Goal: Task Accomplishment & Management: Complete application form

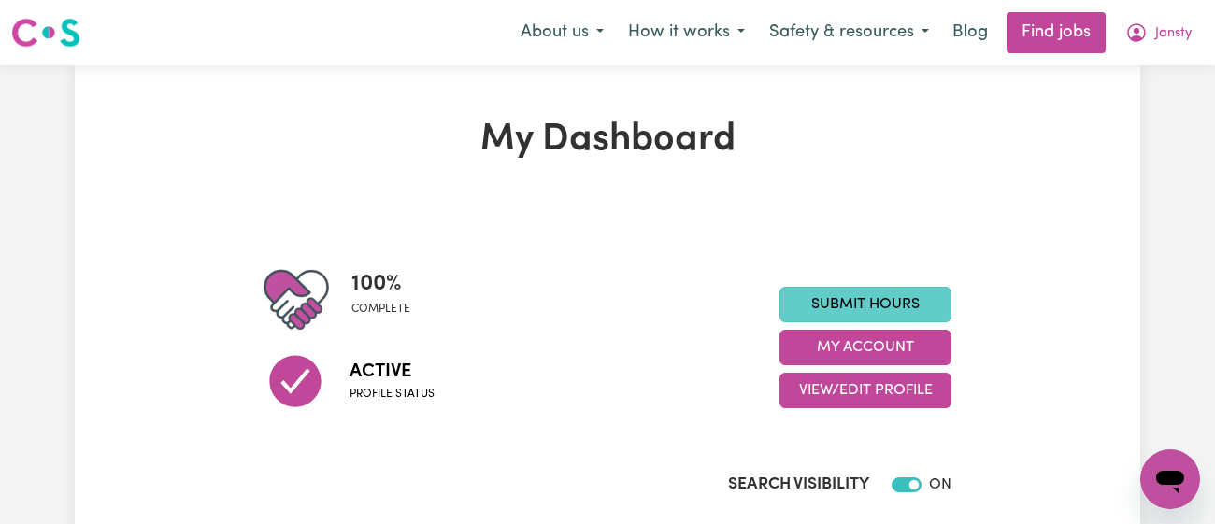
click at [832, 298] on link "Submit Hours" at bounding box center [866, 305] width 172 height 36
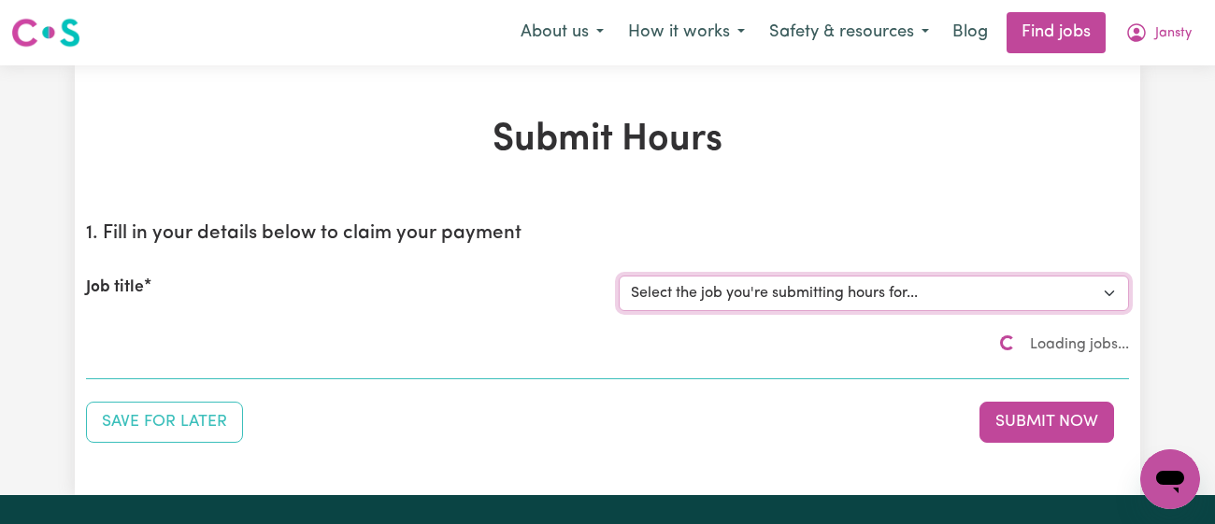
click at [858, 287] on select "Select the job you're submitting hours for..." at bounding box center [874, 294] width 510 height 36
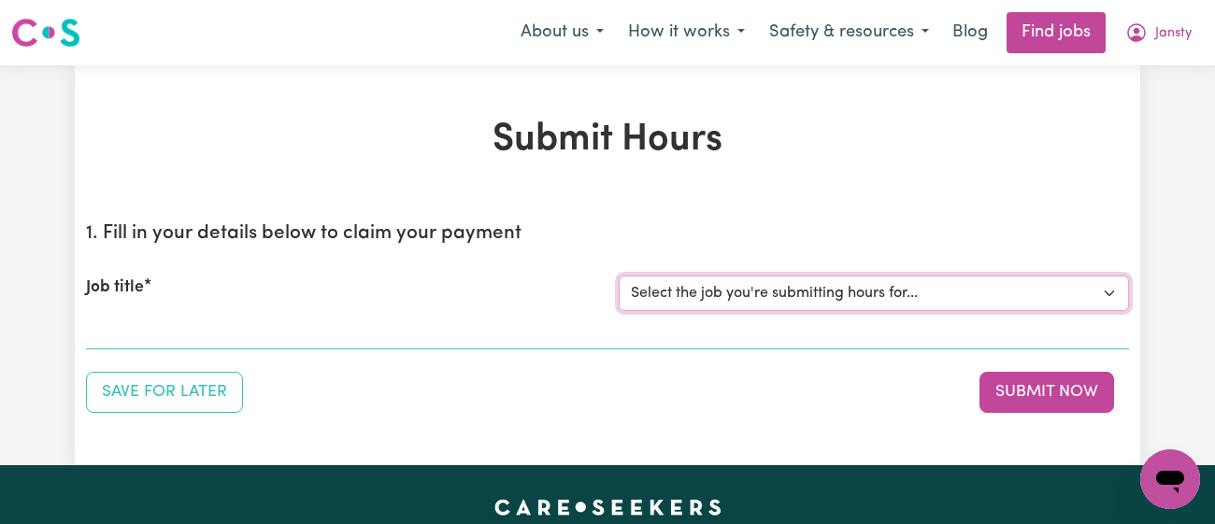
select select "9149"
click at [619, 276] on select "Select the job you're submitting hours for... [[PERSON_NAME]] [DEMOGRAPHIC_DATA…" at bounding box center [874, 294] width 510 height 36
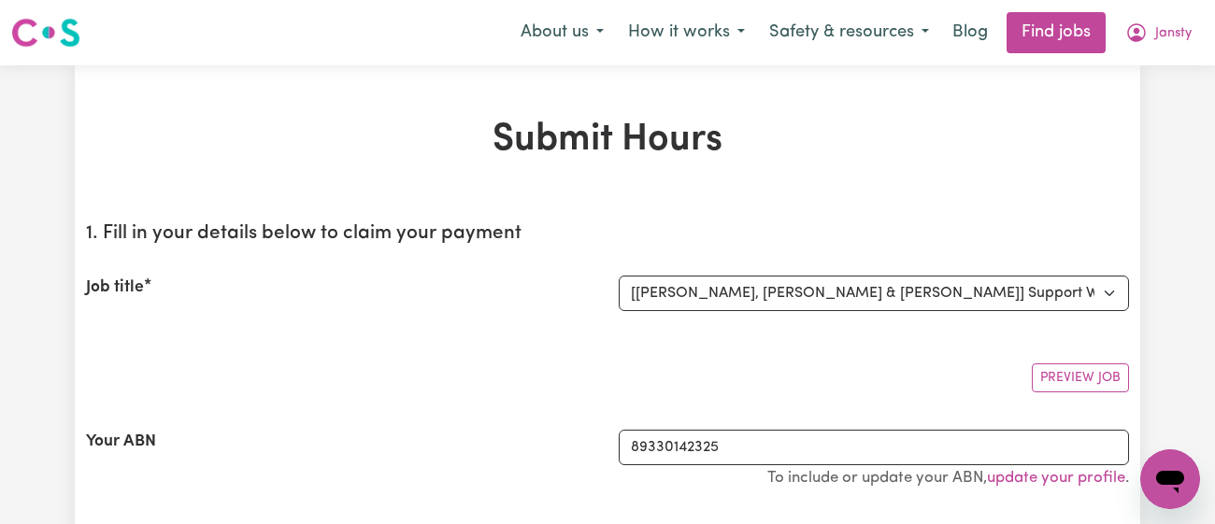
click at [477, 292] on div "Job title" at bounding box center [341, 294] width 533 height 36
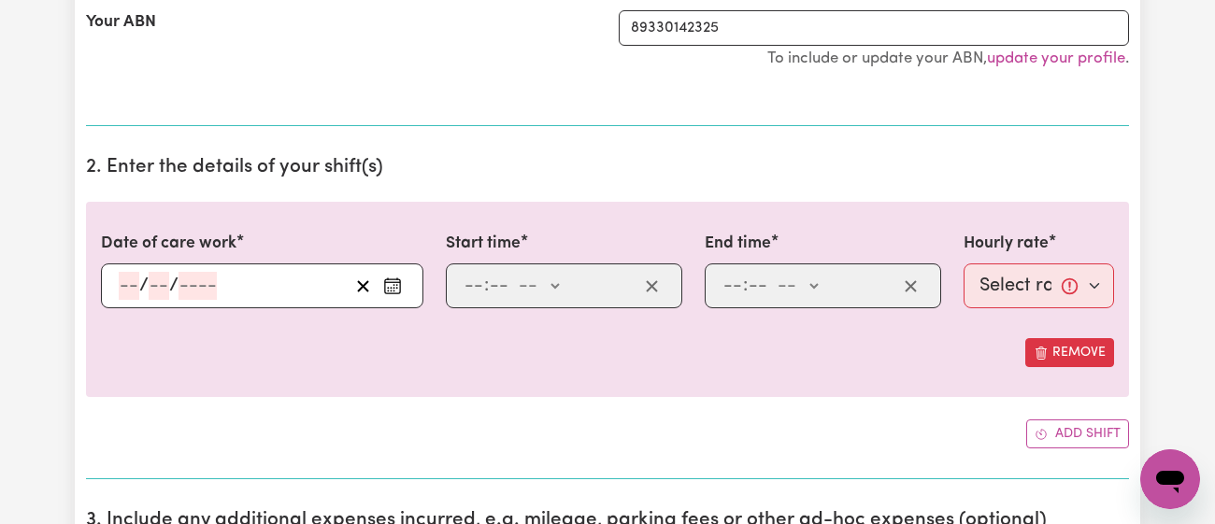
scroll to position [544, 0]
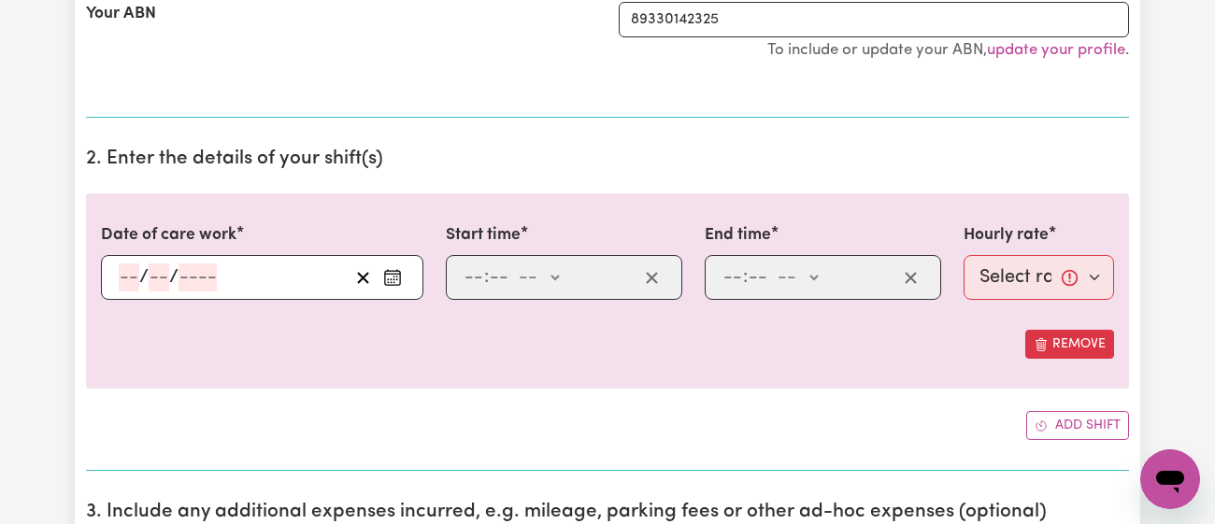
click at [394, 279] on icon "Enter the date of care work" at bounding box center [392, 277] width 19 height 19
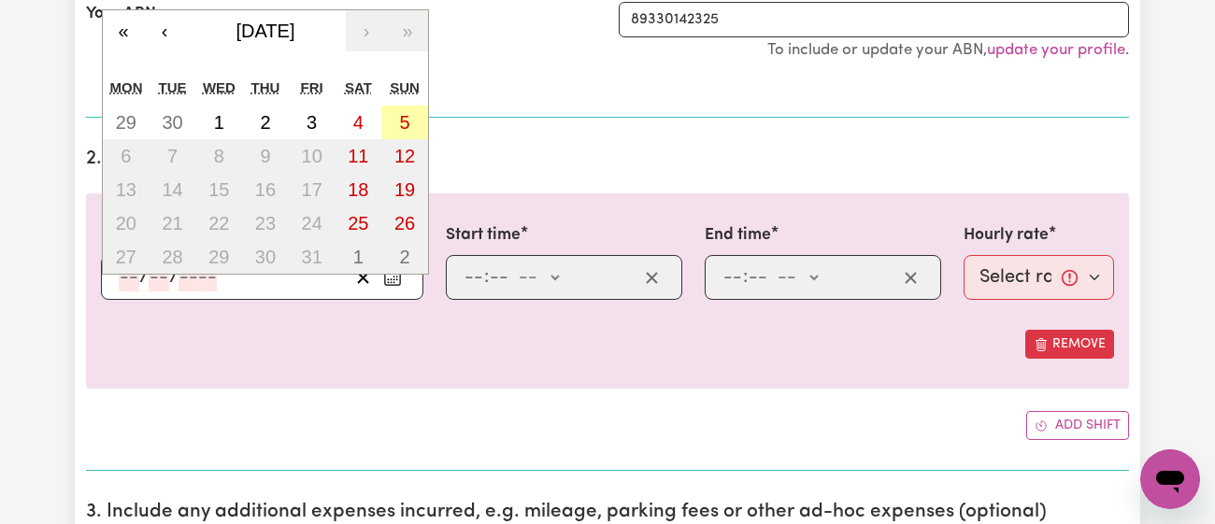
click at [414, 116] on button "5" at bounding box center [404, 123] width 47 height 34
type input "[DATE]"
type input "5"
type input "10"
type input "2025"
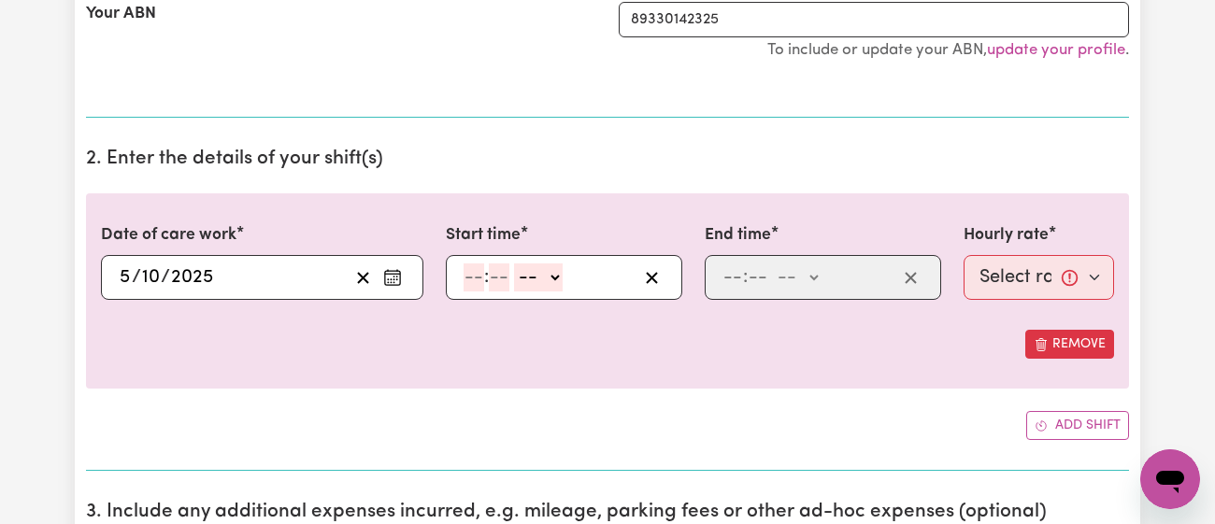
click at [465, 281] on input "number" at bounding box center [474, 278] width 21 height 28
type input "11"
type input "00"
click at [535, 270] on select "-- am pm" at bounding box center [537, 278] width 49 height 28
select select "am"
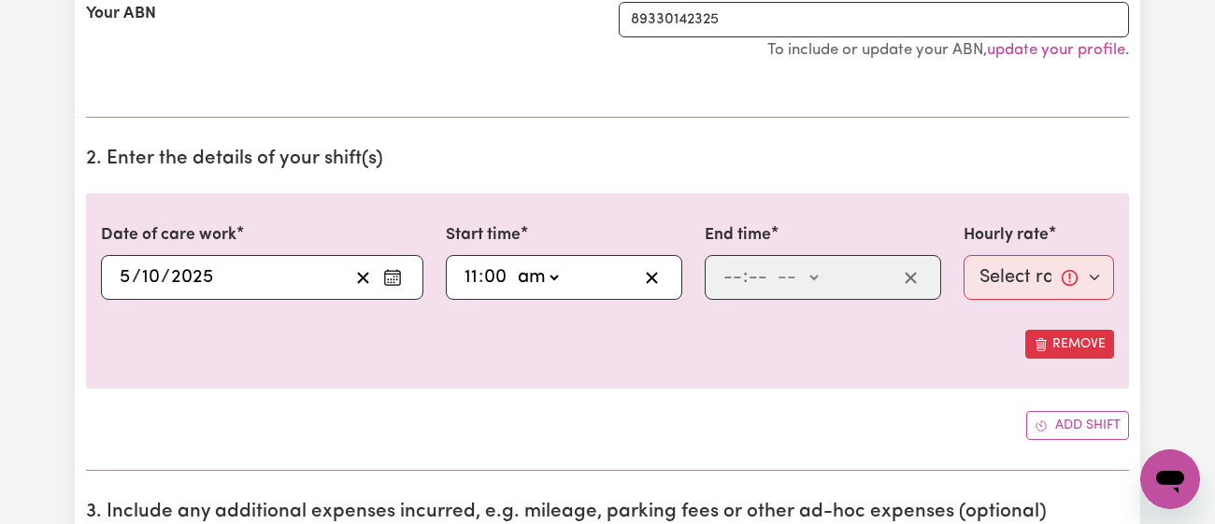
click at [513, 264] on select "-- am pm" at bounding box center [537, 278] width 49 height 28
type input "11:00"
type input "0"
click at [723, 276] on input "number" at bounding box center [733, 278] width 21 height 28
type input "4"
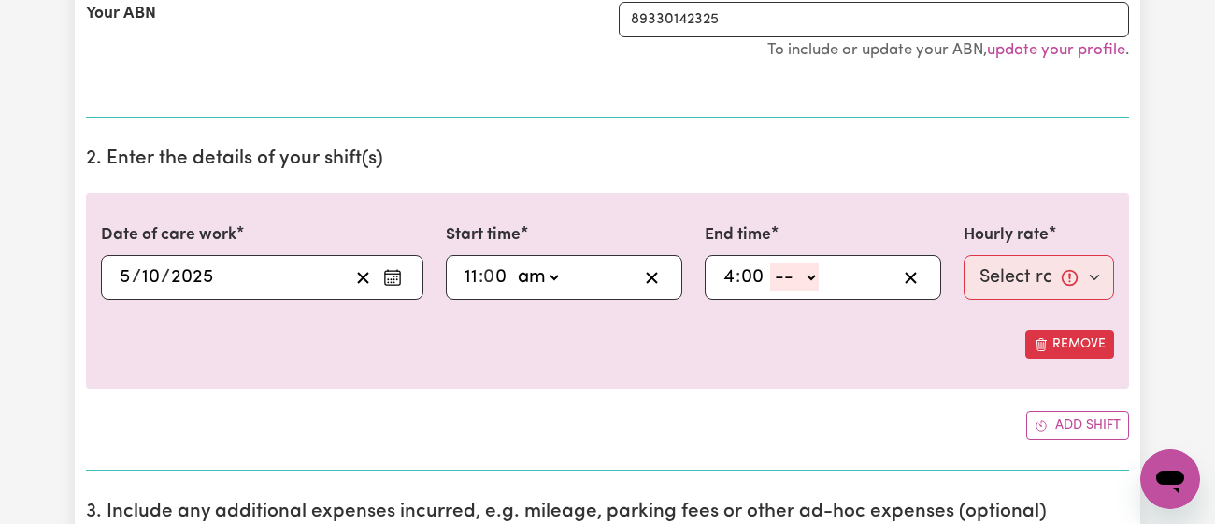
type input "00"
click at [808, 279] on select "-- am pm" at bounding box center [794, 278] width 49 height 28
select select "pm"
click at [770, 264] on select "-- am pm" at bounding box center [794, 278] width 49 height 28
type input "16:00"
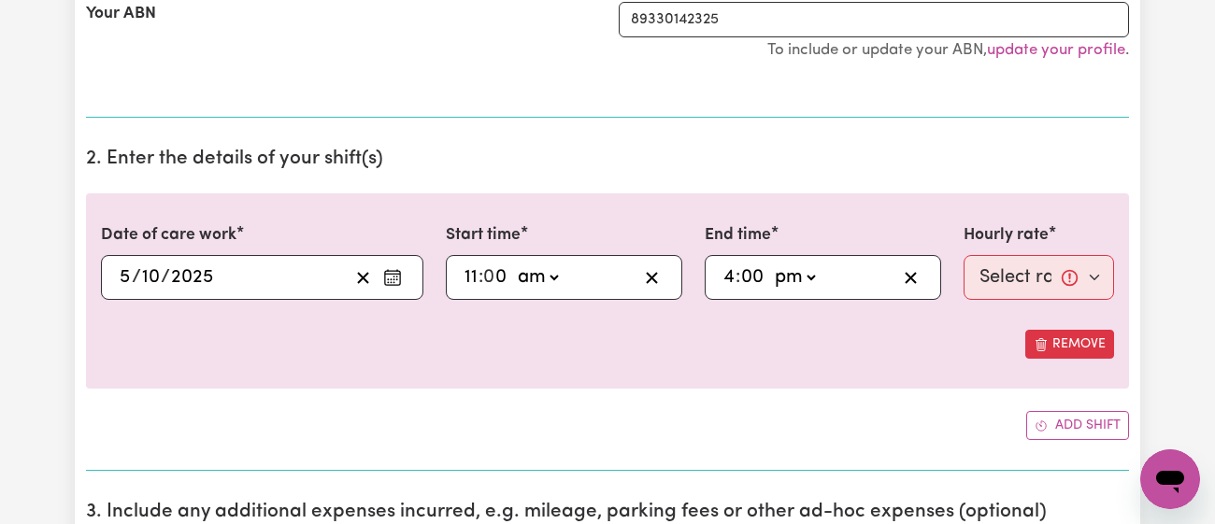
type input "0"
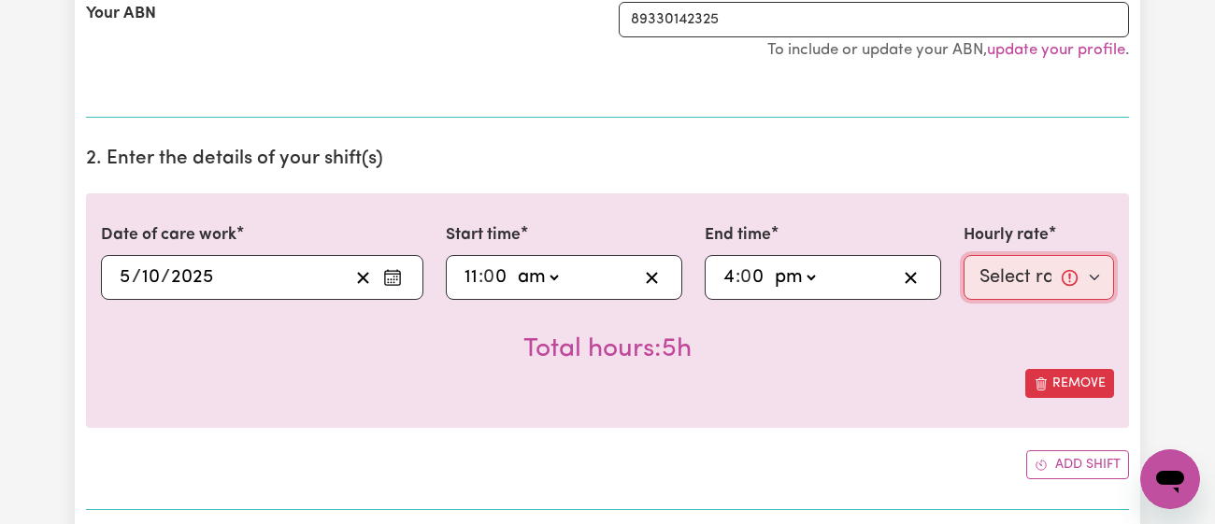
click at [1004, 277] on select "Select rate... $52.65 (Weekday) $63.18 ([DATE]) $70.95 ([DATE]) $78.32 (Public …" at bounding box center [1039, 277] width 150 height 45
select select "70.95-[DATE]"
click at [964, 255] on select "Select rate... $52.65 (Weekday) $63.18 ([DATE]) $70.95 ([DATE]) $78.32 (Public …" at bounding box center [1039, 277] width 150 height 45
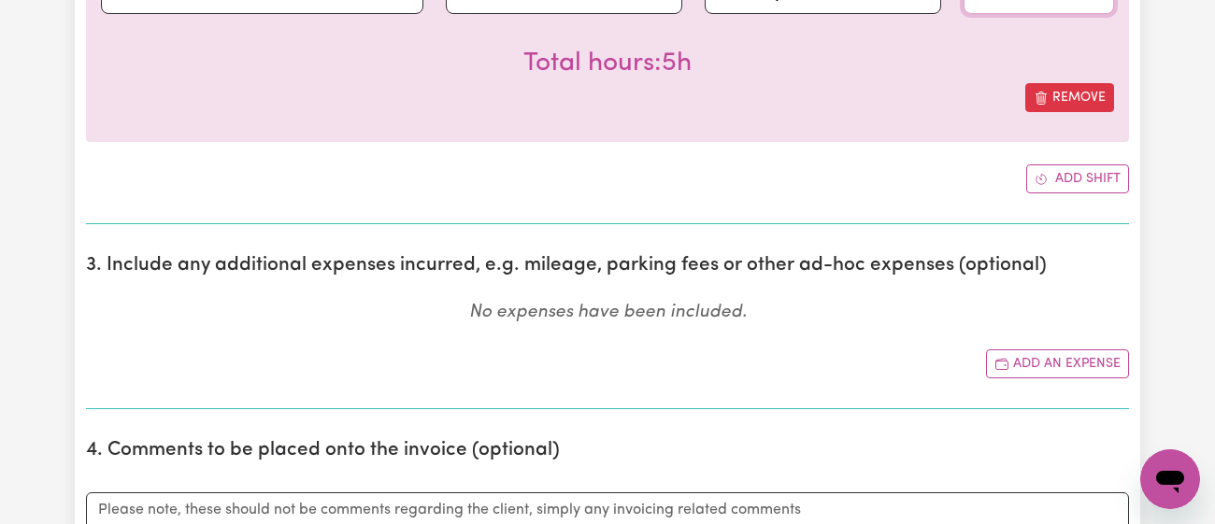
scroll to position [865, 0]
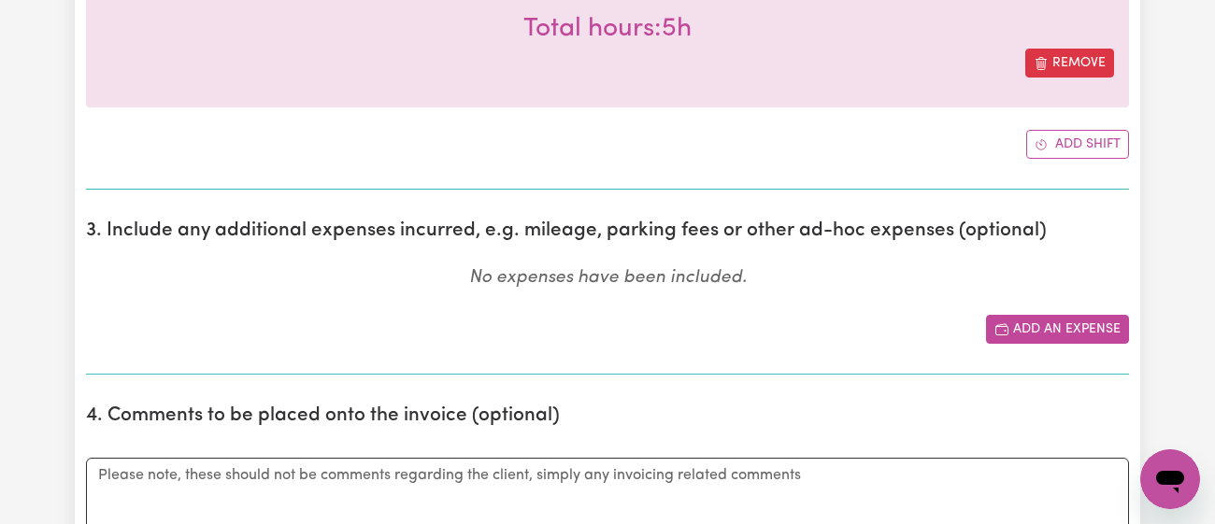
click at [1059, 321] on button "Add an expense" at bounding box center [1057, 329] width 143 height 29
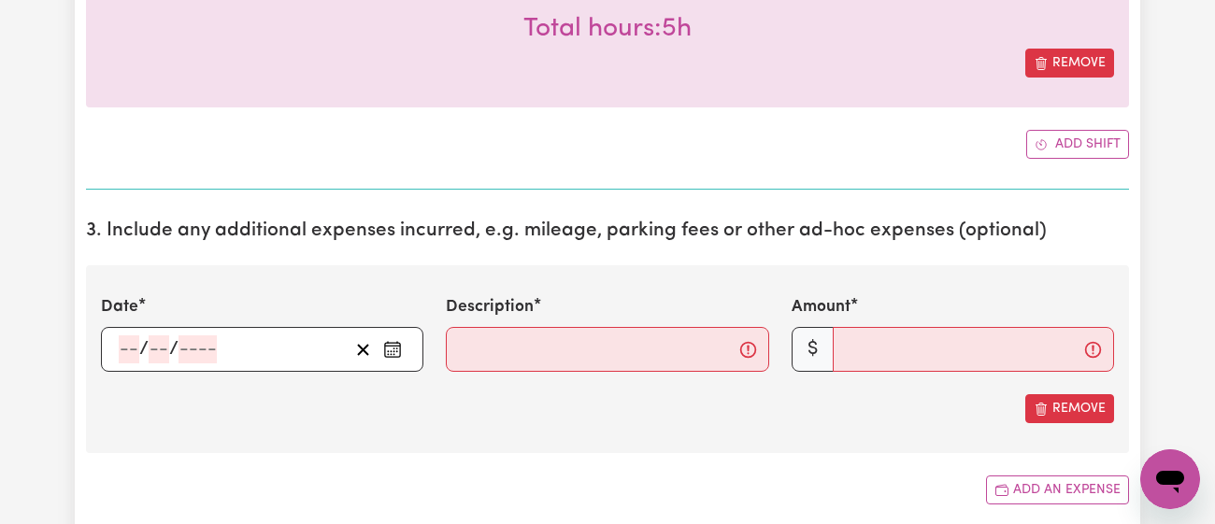
click at [400, 352] on rect "Enter the date of expense" at bounding box center [392, 351] width 15 height 14
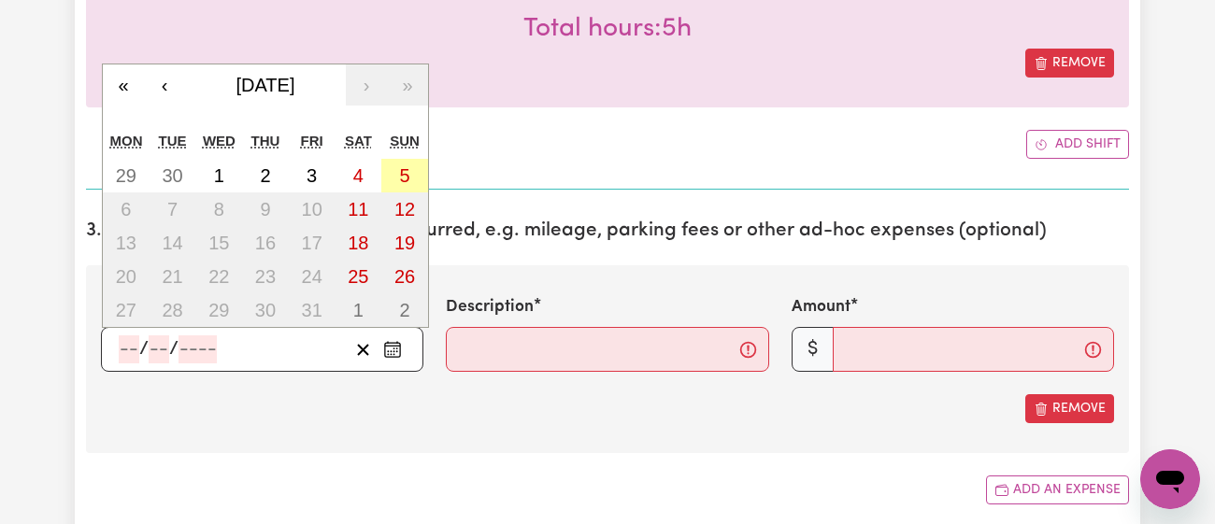
click at [408, 171] on abbr "5" at bounding box center [405, 175] width 10 height 21
type input "[DATE]"
type input "5"
type input "10"
type input "2025"
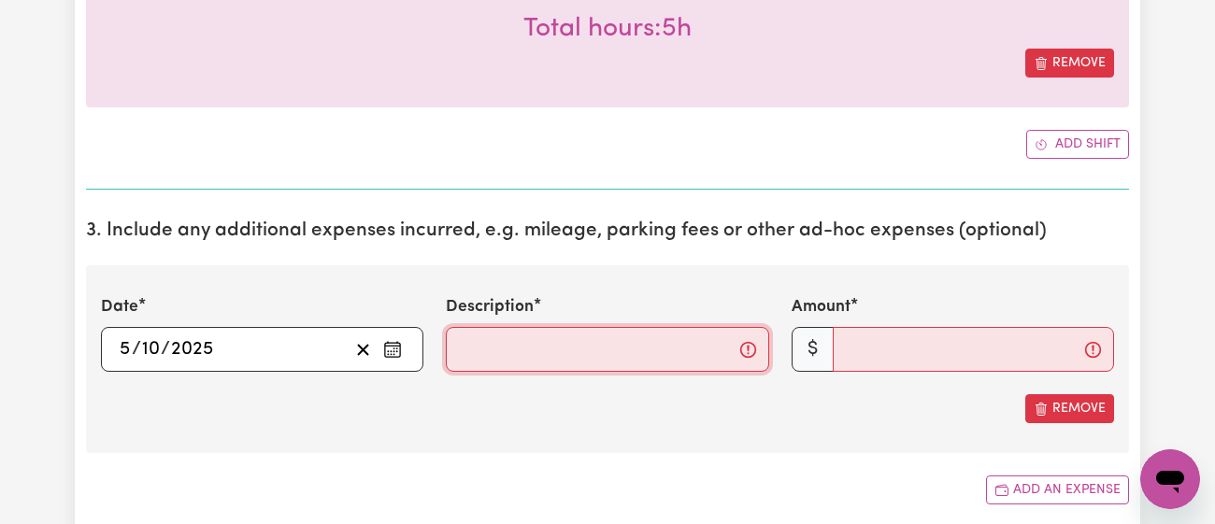
click at [497, 344] on input "Description" at bounding box center [607, 349] width 322 height 45
type input "Food and admissions."
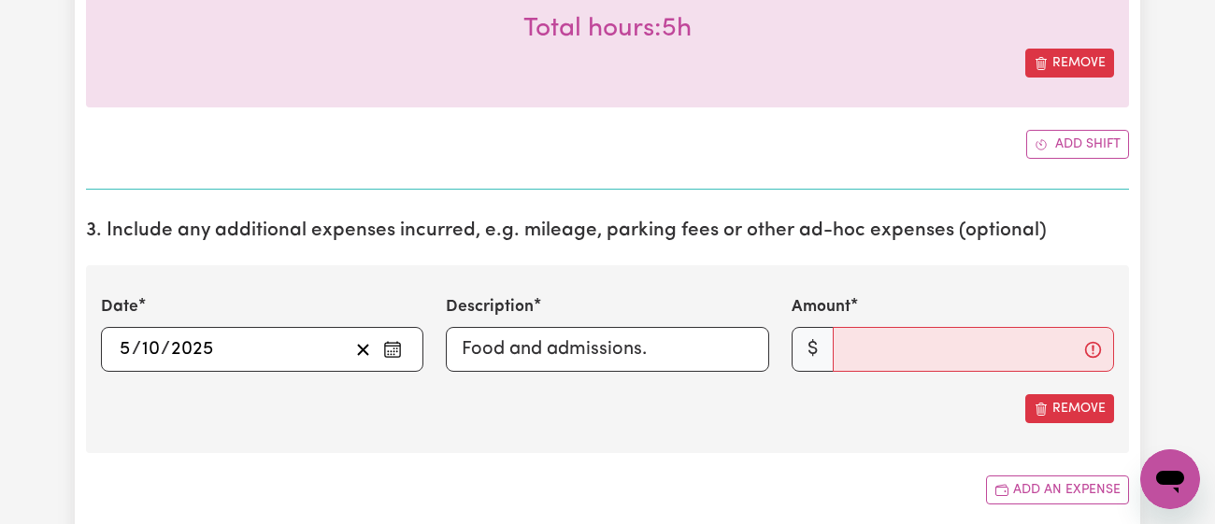
click at [830, 351] on span "$" at bounding box center [813, 349] width 42 height 45
click at [872, 347] on input "Amount" at bounding box center [973, 349] width 281 height 45
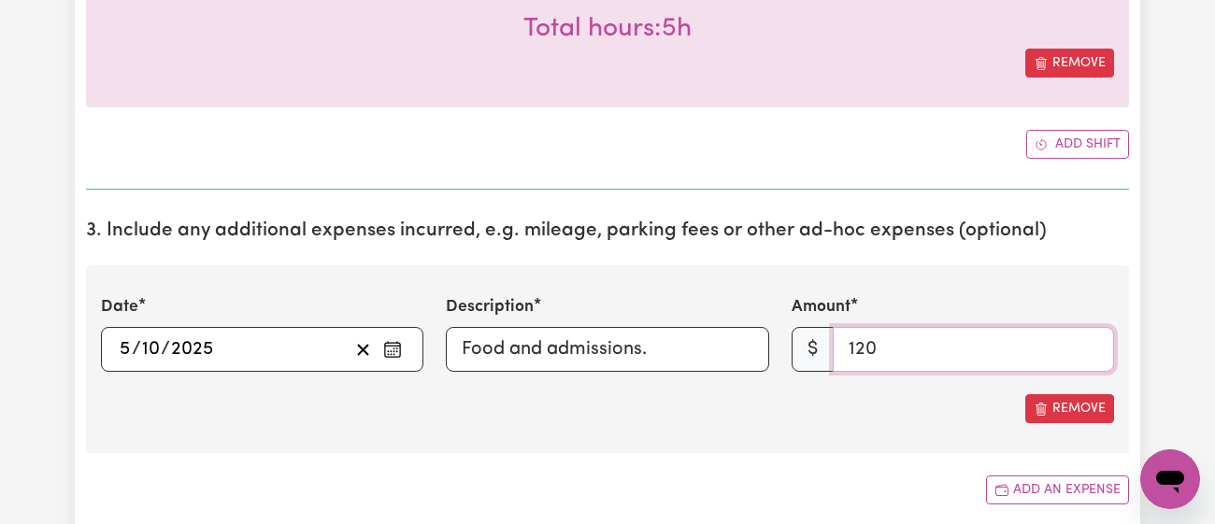
type input "120"
click at [807, 416] on div "Remove" at bounding box center [607, 408] width 1013 height 29
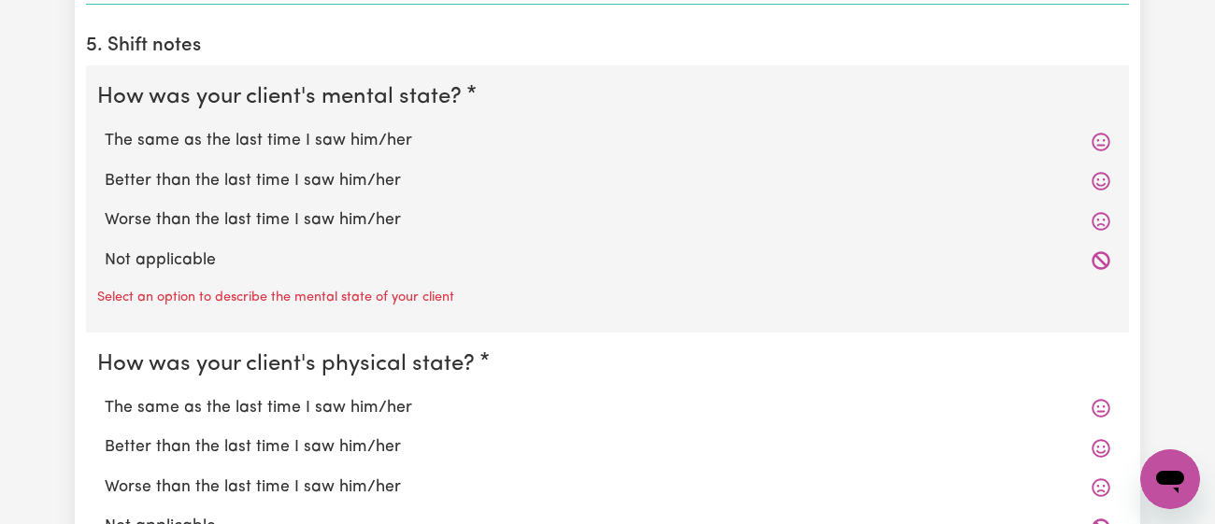
scroll to position [1656, 0]
click at [337, 140] on label "The same as the last time I saw him/her" at bounding box center [608, 142] width 1006 height 24
click at [105, 130] on input "The same as the last time I saw him/her" at bounding box center [104, 129] width 1 height 1
radio input "true"
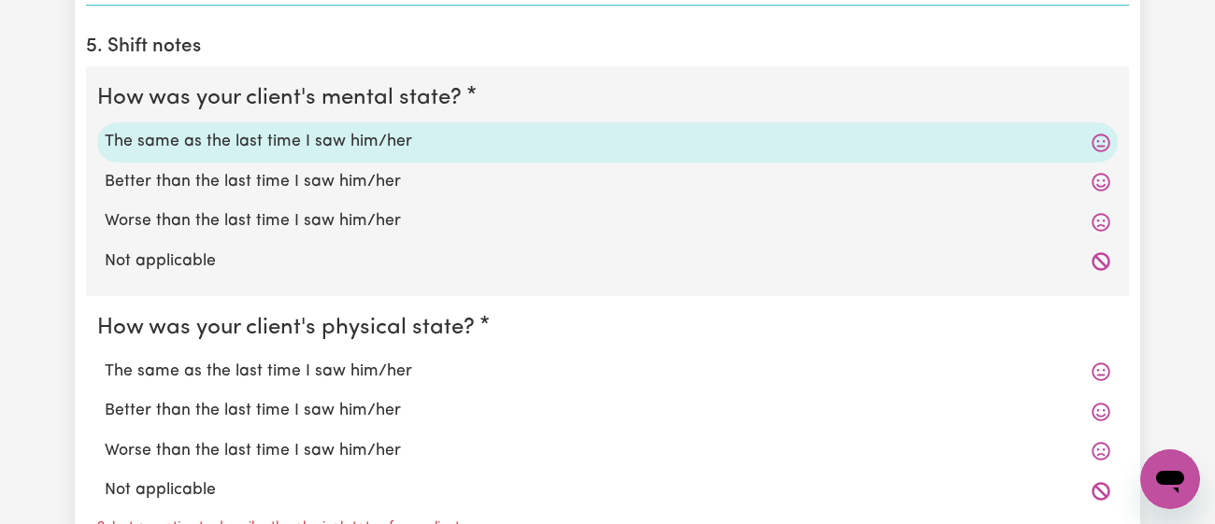
click at [322, 170] on label "Better than the last time I saw him/her" at bounding box center [608, 182] width 1006 height 24
click at [105, 169] on input "Better than the last time I saw him/her" at bounding box center [104, 169] width 1 height 1
radio input "true"
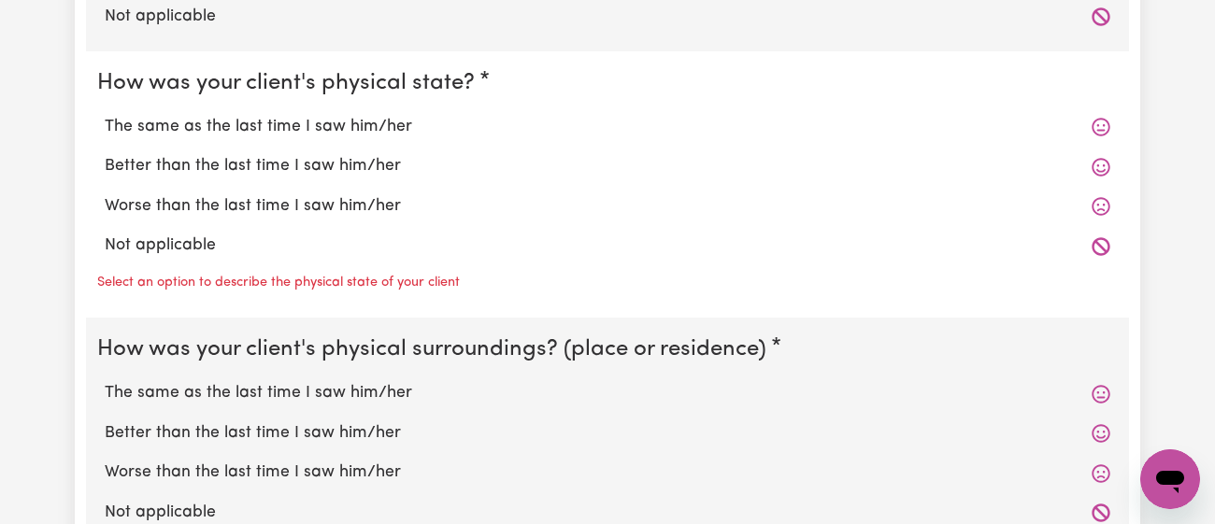
scroll to position [1902, 0]
click at [336, 124] on label "The same as the last time I saw him/her" at bounding box center [608, 126] width 1006 height 24
click at [105, 114] on input "The same as the last time I saw him/her" at bounding box center [104, 113] width 1 height 1
radio input "true"
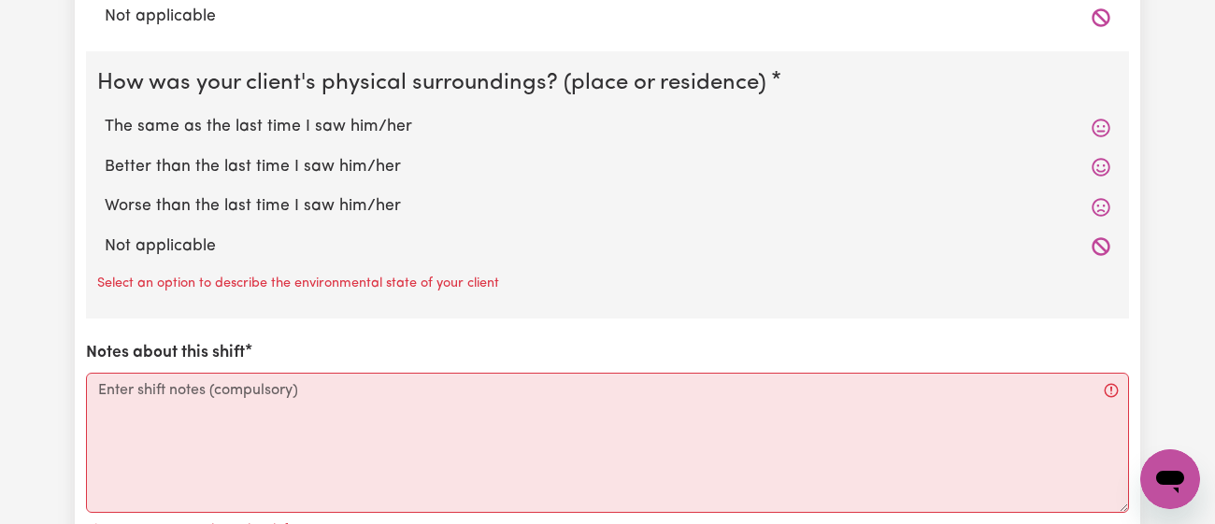
click at [336, 124] on label "The same as the last time I saw him/her" at bounding box center [608, 127] width 1006 height 24
click at [105, 115] on input "The same as the last time I saw him/her" at bounding box center [104, 114] width 1 height 1
radio input "true"
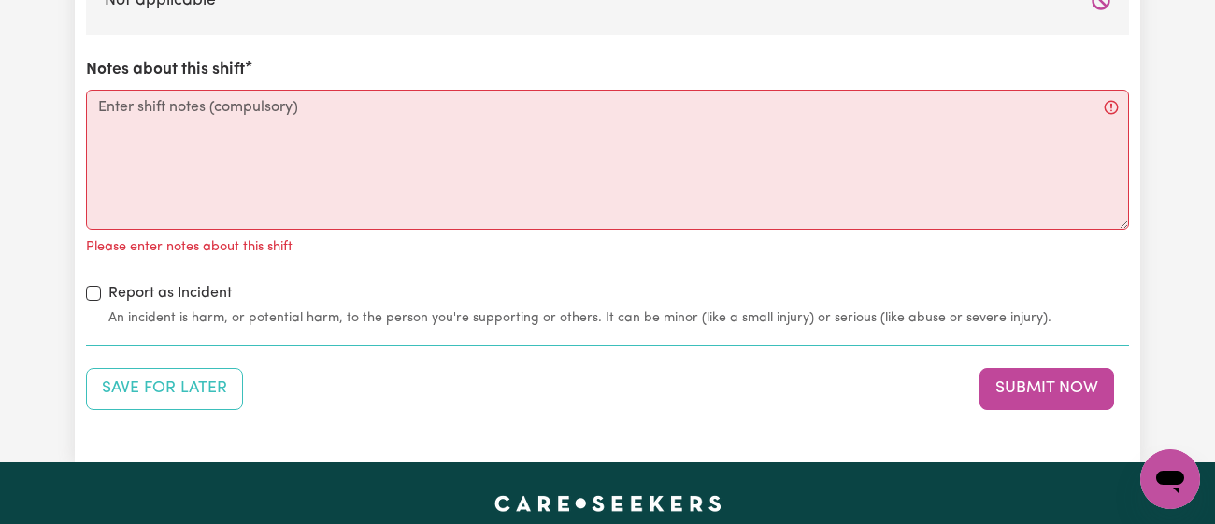
scroll to position [2375, 0]
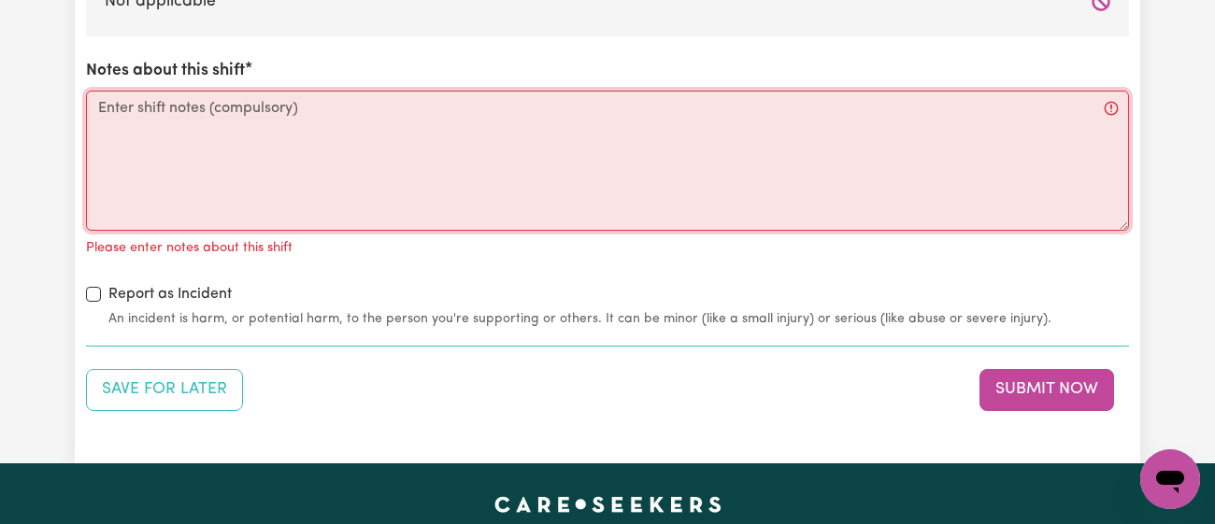
click at [336, 124] on textarea "Notes about this shift" at bounding box center [607, 161] width 1043 height 140
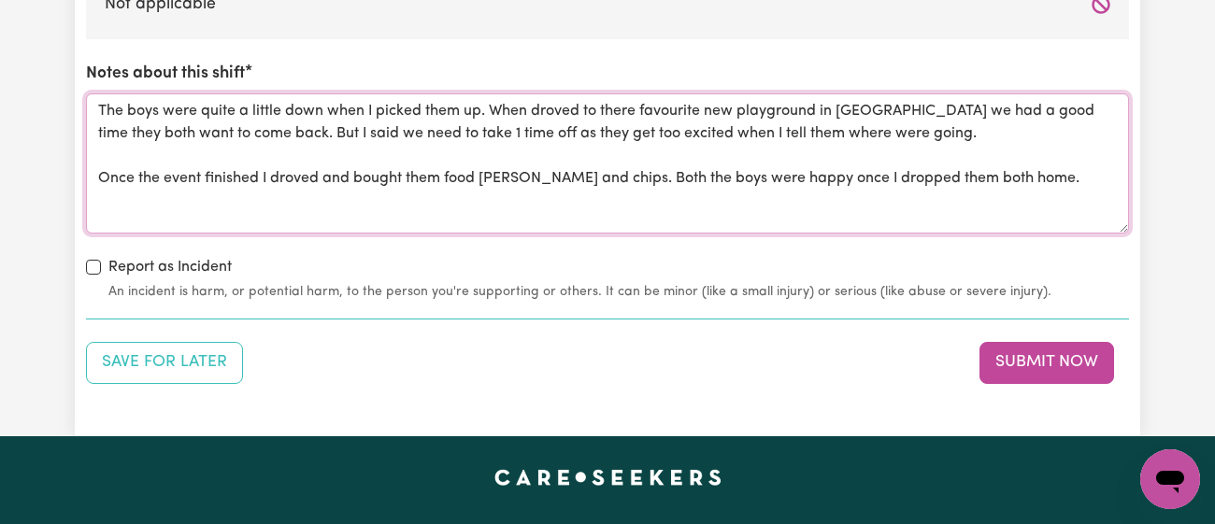
scroll to position [2371, 0]
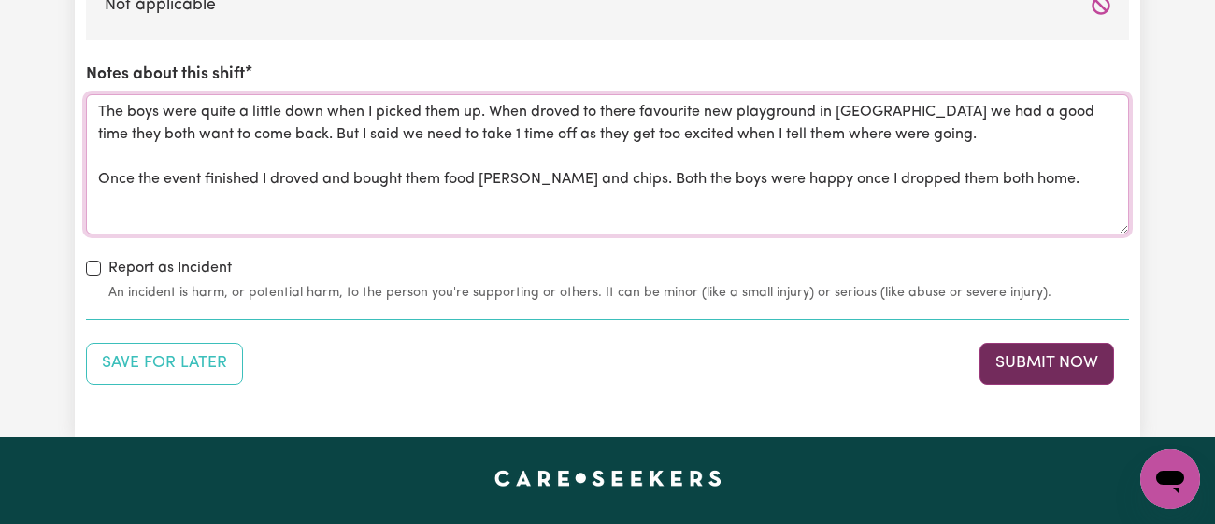
type textarea "The boys were quite a little down when I picked them up. When droved to there f…"
click at [1045, 376] on button "Submit Now" at bounding box center [1047, 363] width 135 height 41
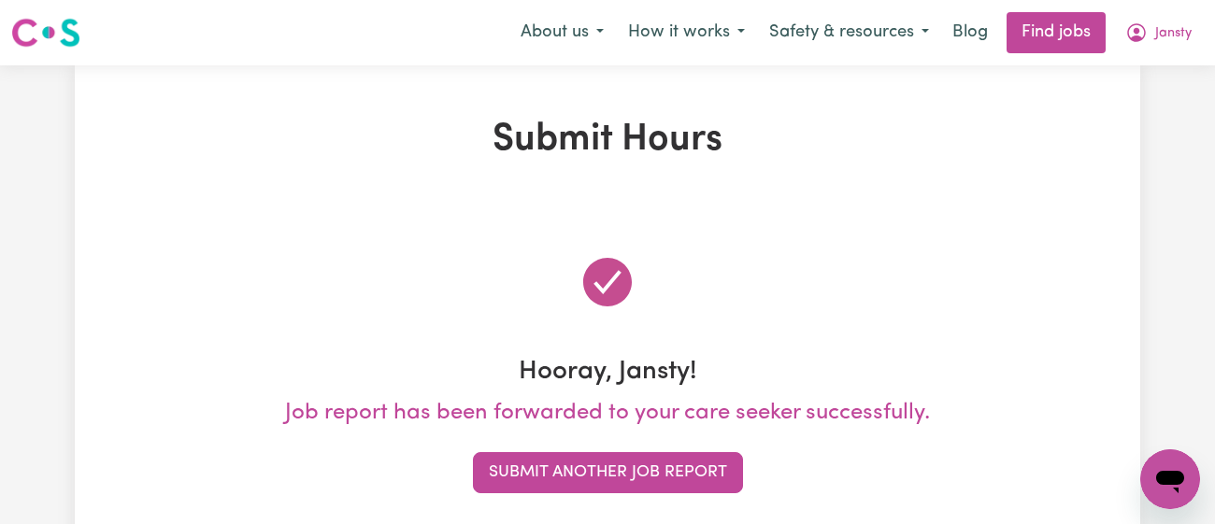
scroll to position [0, 0]
click at [1186, 46] on button "Jansty" at bounding box center [1158, 32] width 91 height 39
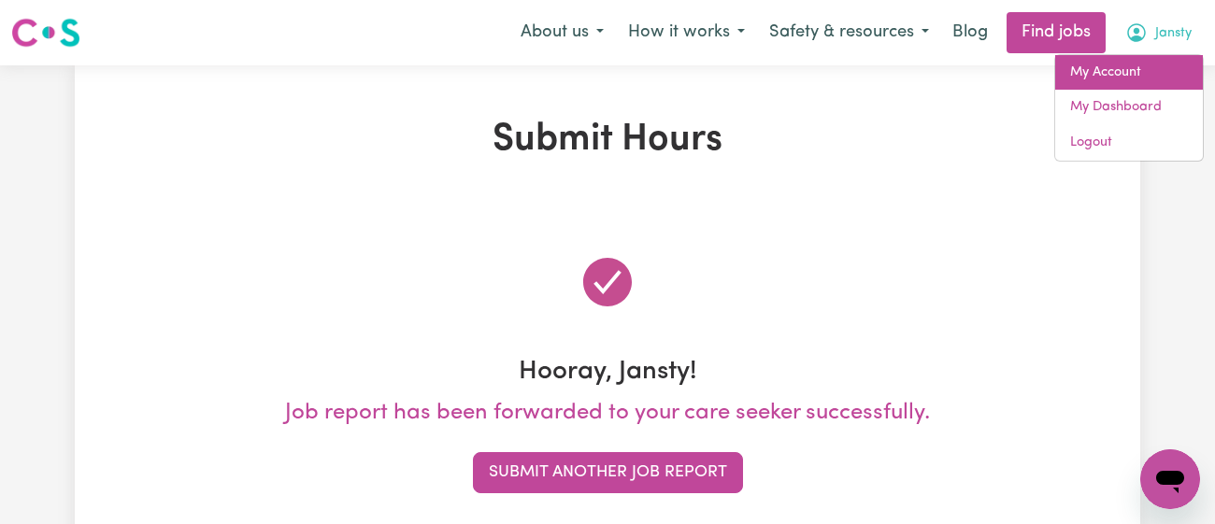
click at [1149, 68] on link "My Account" at bounding box center [1129, 73] width 148 height 36
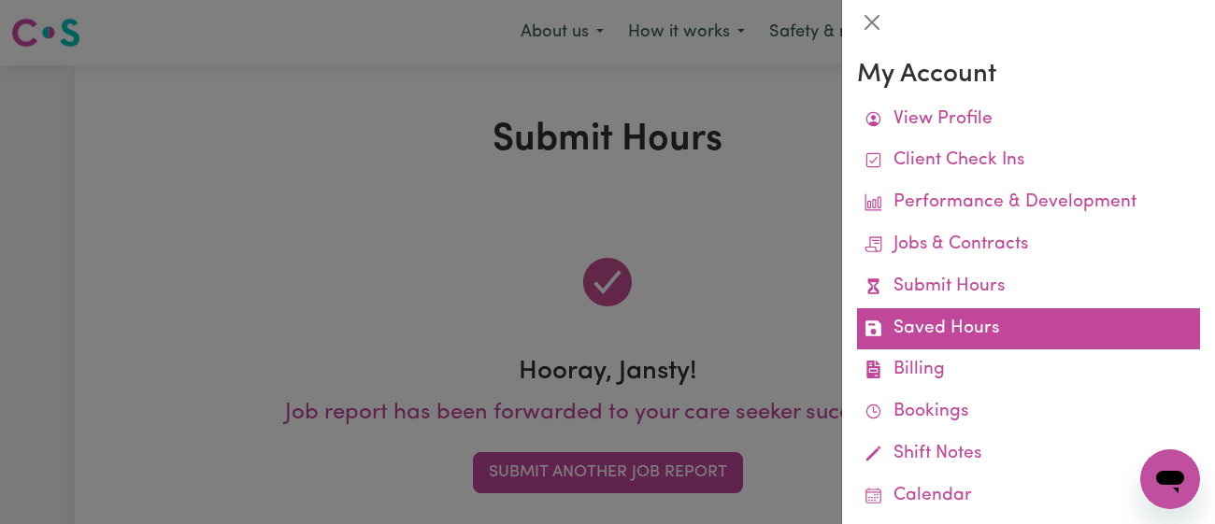
click at [989, 339] on link "Saved Hours" at bounding box center [1028, 329] width 343 height 42
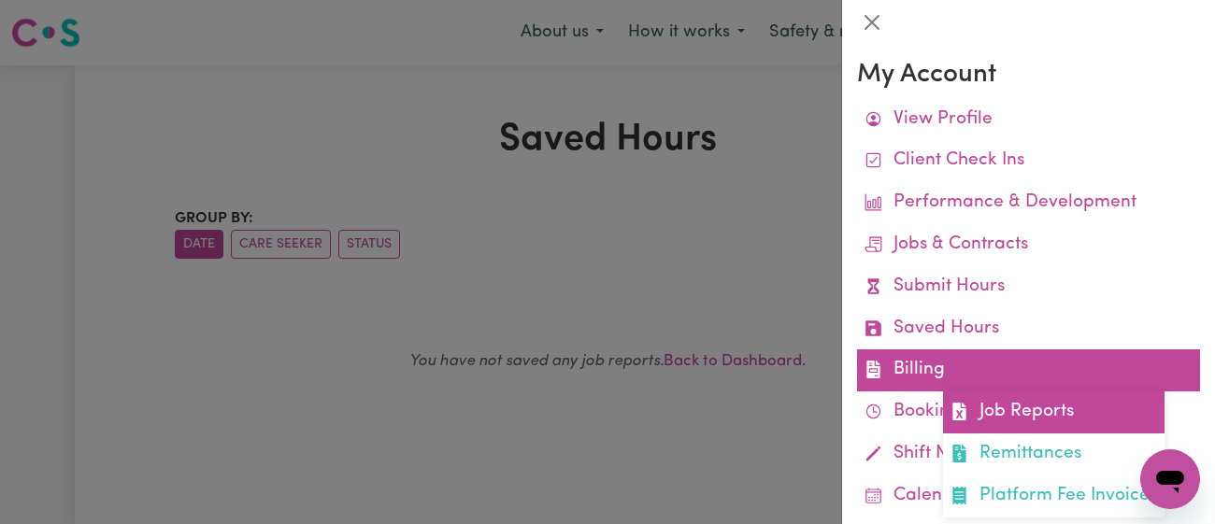
click at [987, 412] on link "Job Reports" at bounding box center [1054, 413] width 222 height 42
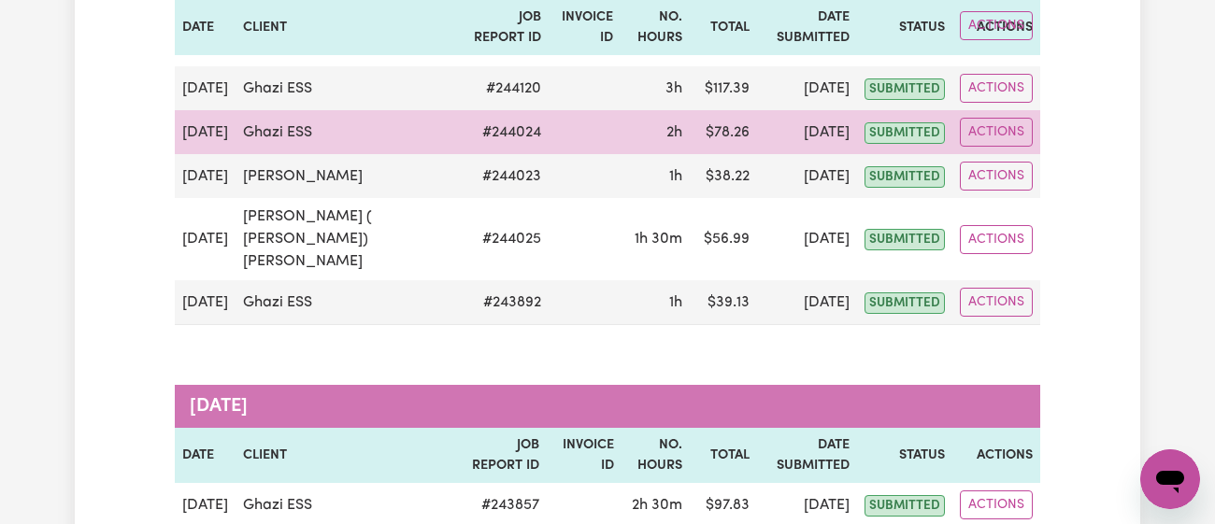
scroll to position [407, 0]
